Goal: Task Accomplishment & Management: Check status

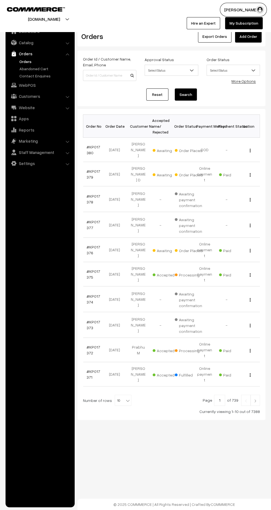
click at [93, 144] on link "#KP017380" at bounding box center [93, 149] width 14 height 10
